Goal: Transaction & Acquisition: Purchase product/service

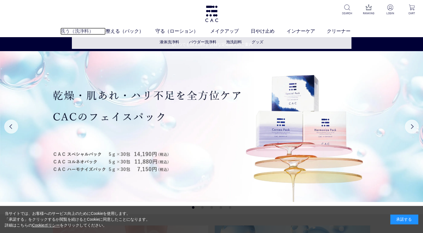
click at [82, 32] on link "洗う（洗浄料）" at bounding box center [82, 31] width 45 height 7
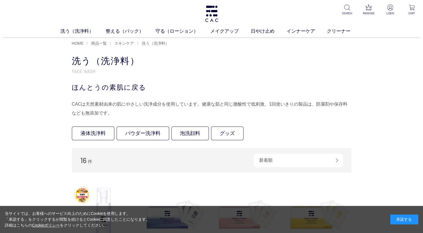
click at [404, 220] on div "承諾する" at bounding box center [405, 220] width 28 height 10
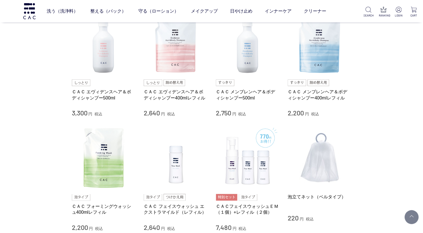
scroll to position [280, 0]
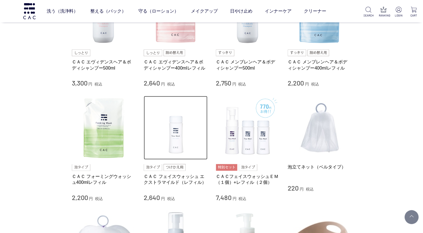
click at [176, 145] on img at bounding box center [176, 128] width 64 height 64
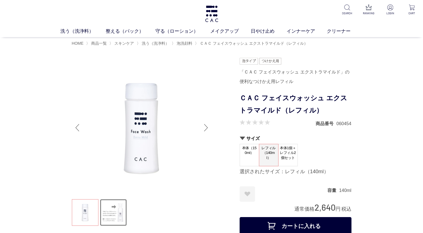
click at [116, 208] on link at bounding box center [113, 213] width 27 height 27
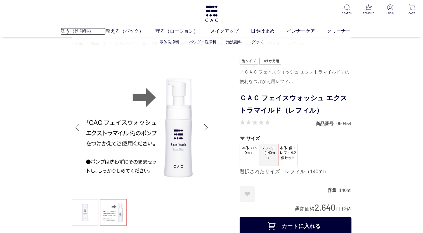
click at [73, 31] on link "洗う（洗浄料）" at bounding box center [82, 31] width 45 height 7
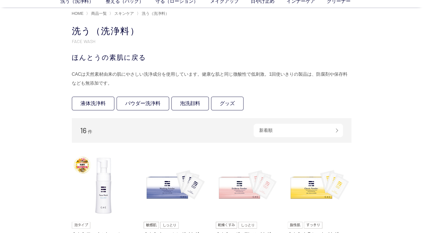
scroll to position [56, 0]
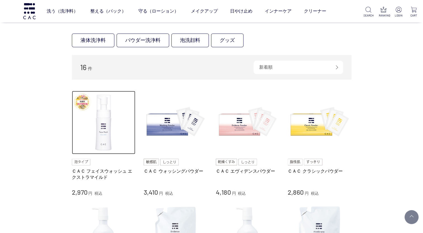
click at [101, 140] on img at bounding box center [104, 123] width 64 height 64
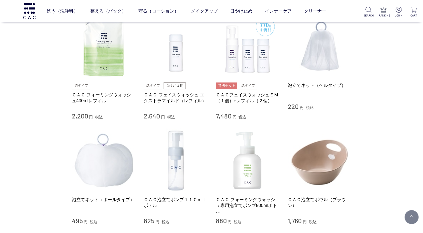
scroll to position [392, 0]
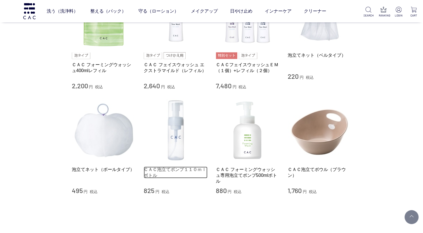
click at [178, 170] on link "ＣＡＣ泡立てポンプ１１０ｍｌボトル" at bounding box center [176, 173] width 64 height 12
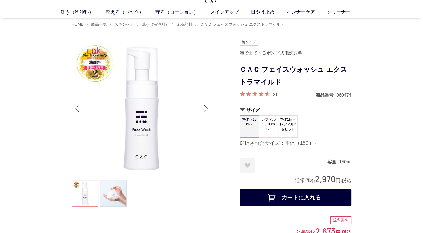
scroll to position [28, 0]
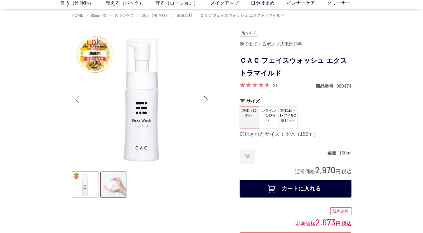
click at [121, 186] on link at bounding box center [113, 185] width 27 height 27
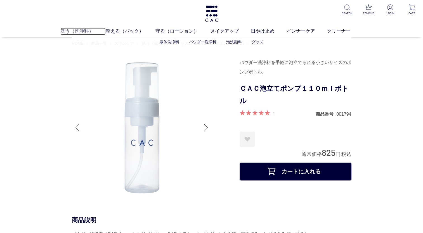
click at [65, 30] on link "洗う（洗浄料）" at bounding box center [82, 31] width 45 height 7
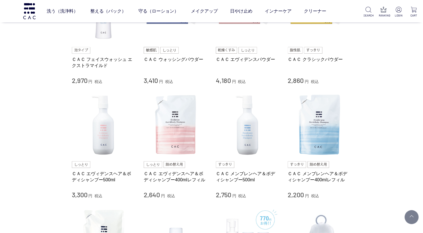
scroll to position [84, 0]
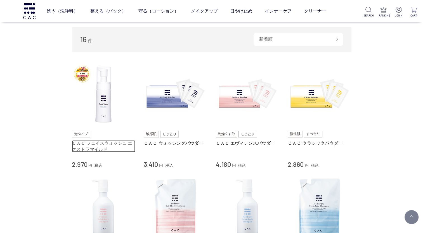
click at [106, 147] on link "ＣＡＣ フェイスウォッシュ エクストラマイルド" at bounding box center [104, 146] width 64 height 12
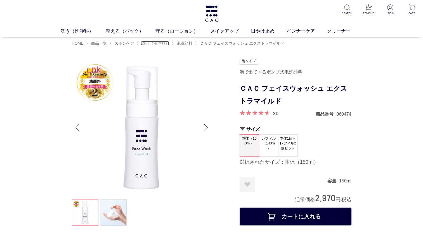
click at [159, 44] on span "洗う（洗浄料）" at bounding box center [155, 43] width 27 height 4
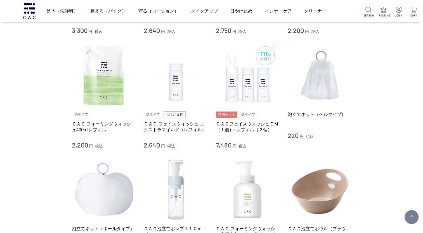
scroll to position [336, 0]
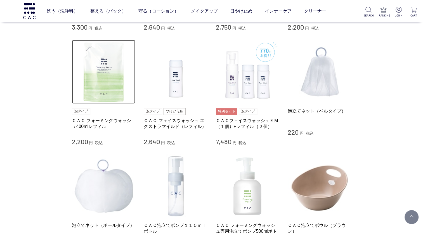
click at [94, 82] on img at bounding box center [104, 72] width 64 height 64
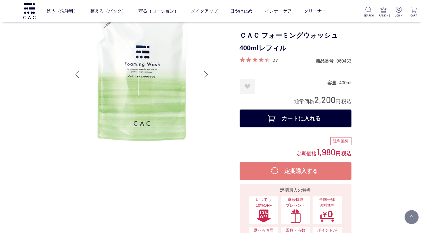
scroll to position [56, 0]
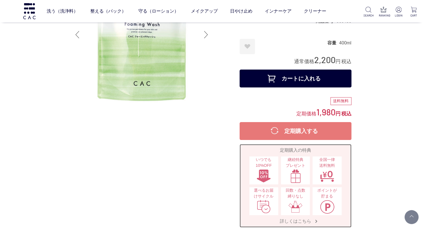
click at [263, 203] on img at bounding box center [264, 207] width 15 height 14
click at [301, 203] on img at bounding box center [296, 207] width 15 height 14
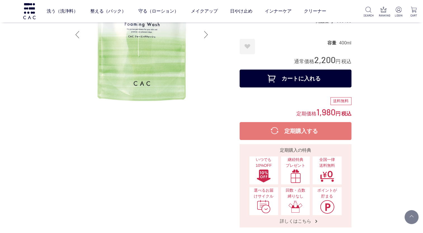
click at [309, 80] on button "カートに入れる" at bounding box center [296, 79] width 112 height 18
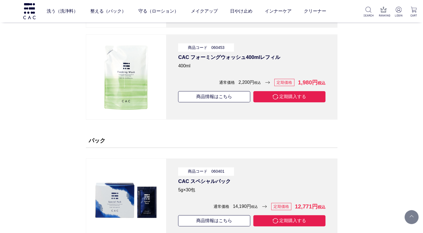
scroll to position [2379, 0]
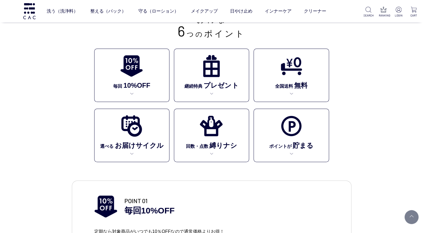
scroll to position [140, 0]
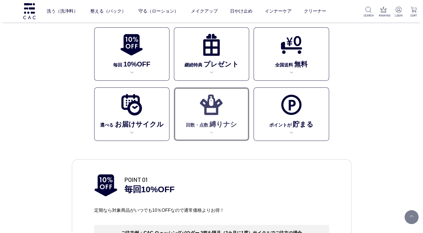
click at [209, 114] on img at bounding box center [211, 104] width 23 height 23
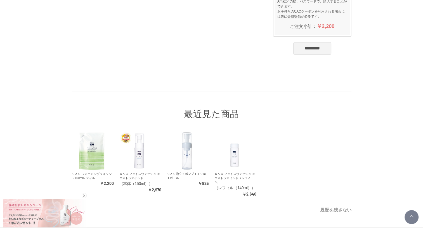
scroll to position [112, 0]
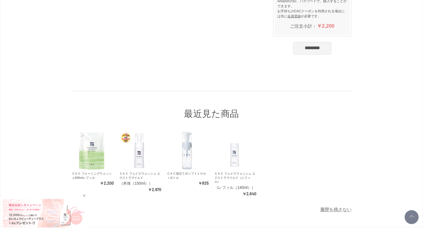
click at [51, 221] on div at bounding box center [44, 214] width 84 height 29
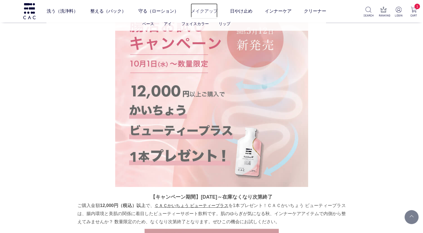
click at [202, 12] on link "メイクアップ" at bounding box center [204, 11] width 27 height 16
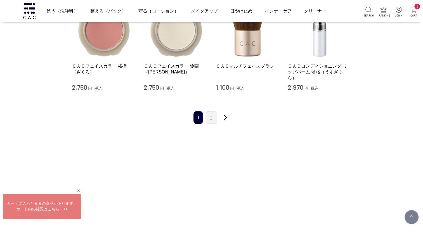
scroll to position [588, 0]
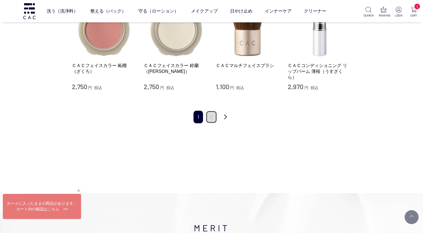
click at [208, 111] on link "2" at bounding box center [211, 117] width 11 height 13
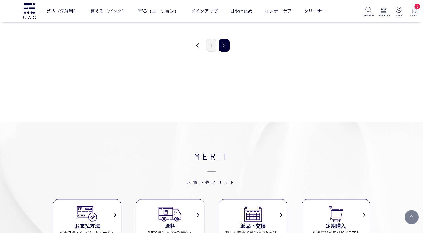
scroll to position [84, 0]
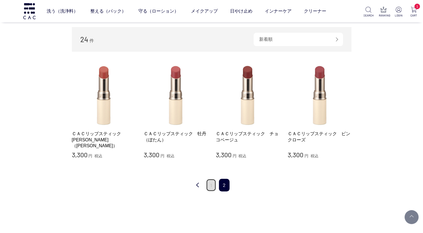
click at [212, 188] on link "1" at bounding box center [211, 185] width 10 height 13
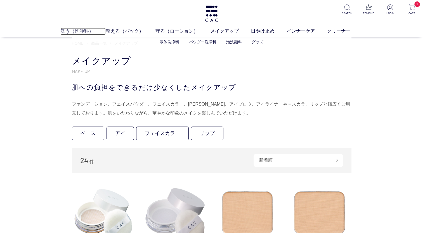
click at [76, 29] on link "洗う（洗浄料）" at bounding box center [82, 31] width 45 height 7
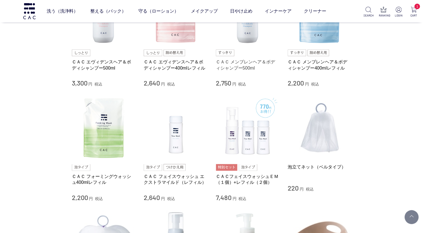
scroll to position [308, 0]
